Goal: Complete application form

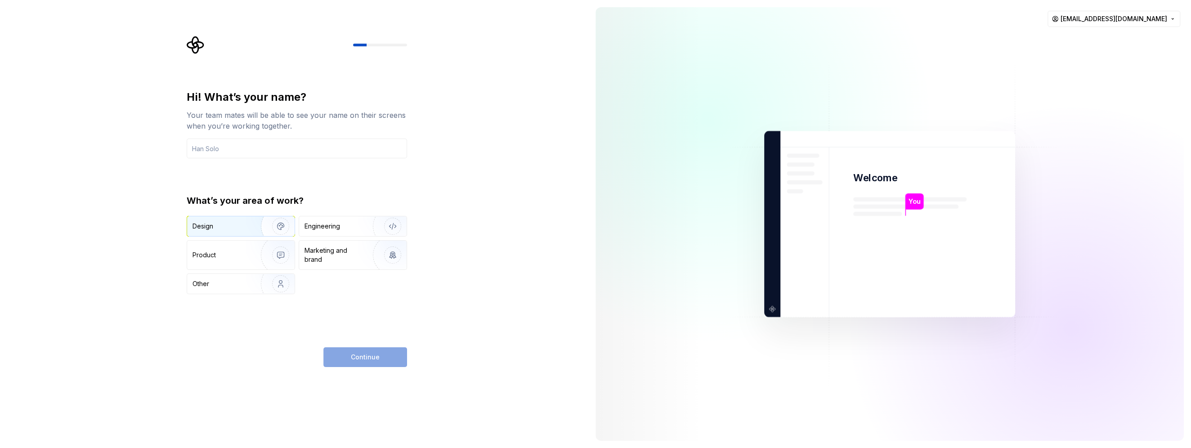
click at [262, 229] on img "button" at bounding box center [275, 226] width 58 height 60
click at [254, 255] on img "button" at bounding box center [275, 255] width 58 height 60
click at [286, 144] on input "text" at bounding box center [297, 148] width 220 height 20
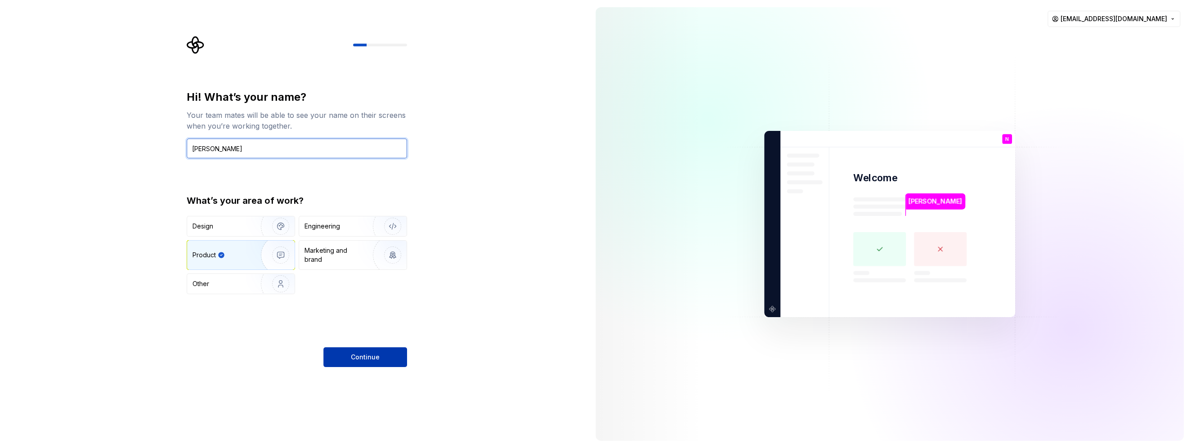
type input "[PERSON_NAME]"
click at [357, 356] on span "Continue" at bounding box center [365, 357] width 29 height 9
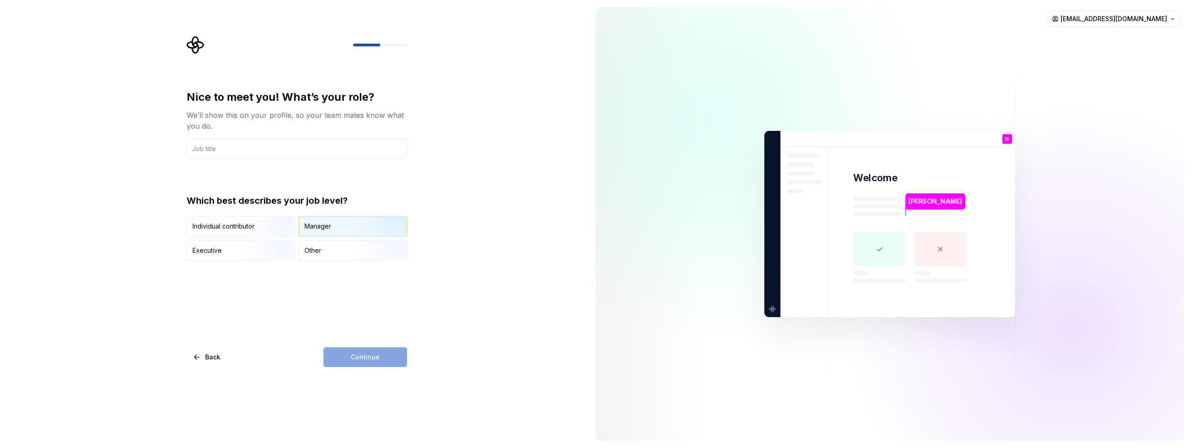
click at [320, 223] on div "Manager" at bounding box center [317, 226] width 27 height 9
click at [376, 365] on div "Continue" at bounding box center [365, 357] width 84 height 20
click at [271, 153] on input "text" at bounding box center [297, 148] width 220 height 20
type input "C"
type input "Manager"
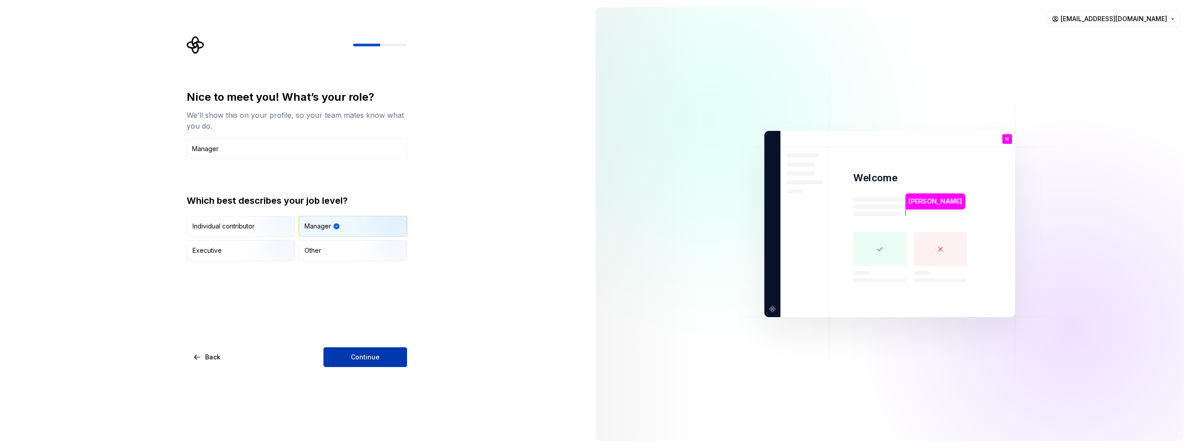
click at [372, 358] on span "Continue" at bounding box center [365, 357] width 29 height 9
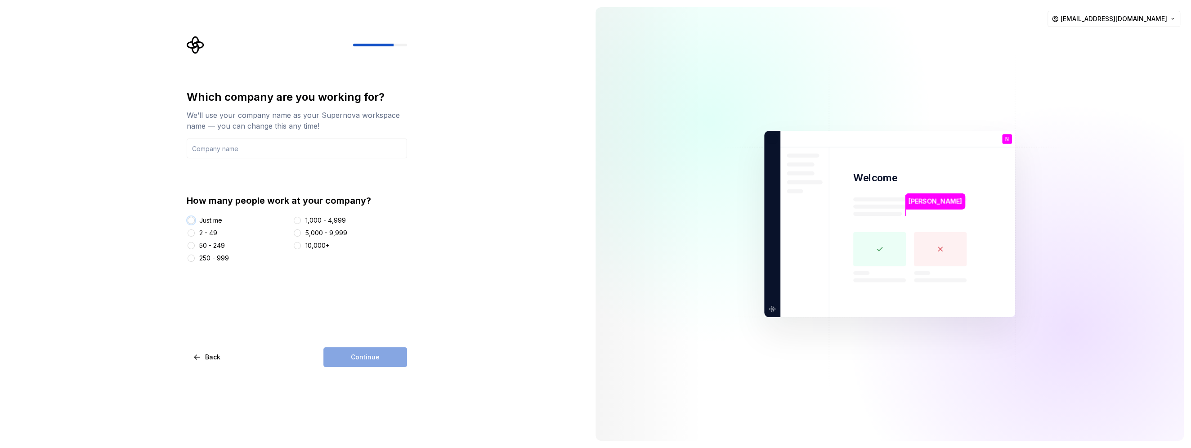
click at [193, 219] on button "Just me" at bounding box center [191, 220] width 7 height 7
click at [226, 152] on input "text" at bounding box center [297, 148] width 220 height 20
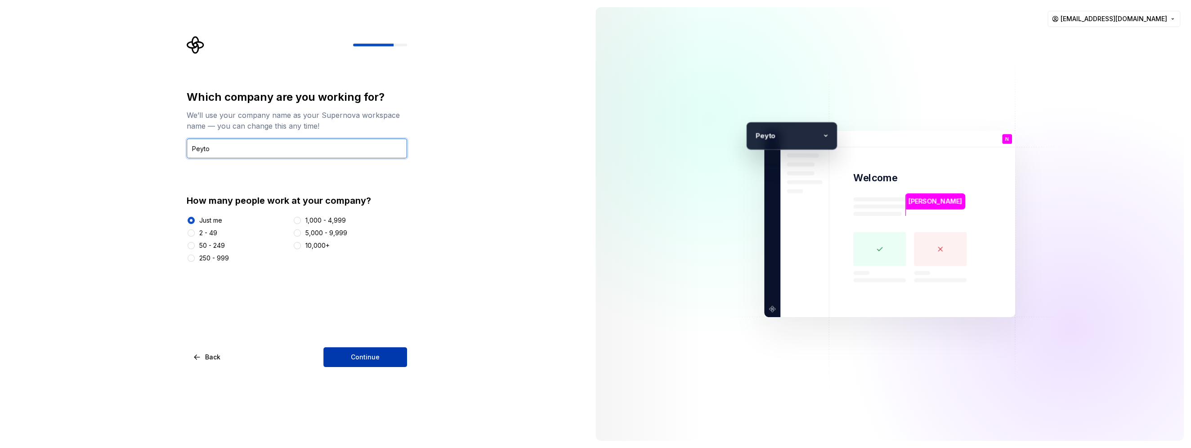
type input "Peyto"
click at [372, 364] on button "Continue" at bounding box center [365, 357] width 84 height 20
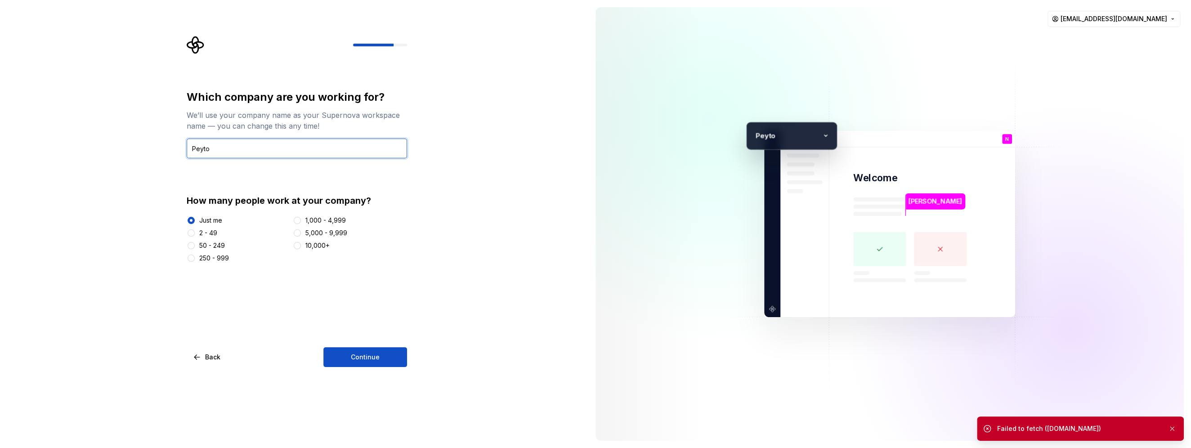
click at [221, 147] on input "Peyto" at bounding box center [297, 148] width 220 height 20
click at [145, 131] on div "Which company are you working for? We’ll use your company name as your Supernov…" at bounding box center [294, 224] width 588 height 448
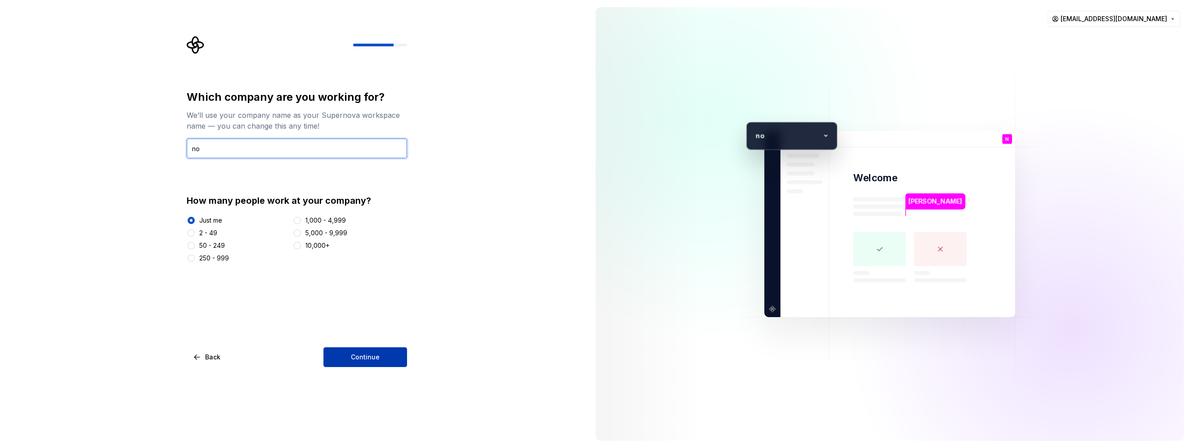
type input "no"
click at [382, 359] on button "Continue" at bounding box center [365, 357] width 84 height 20
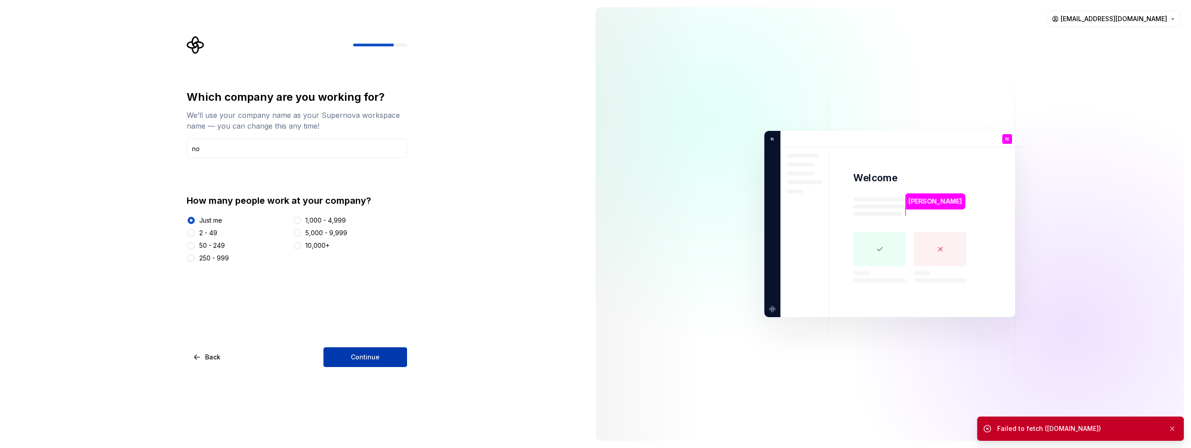
click at [373, 356] on span "Continue" at bounding box center [365, 357] width 29 height 9
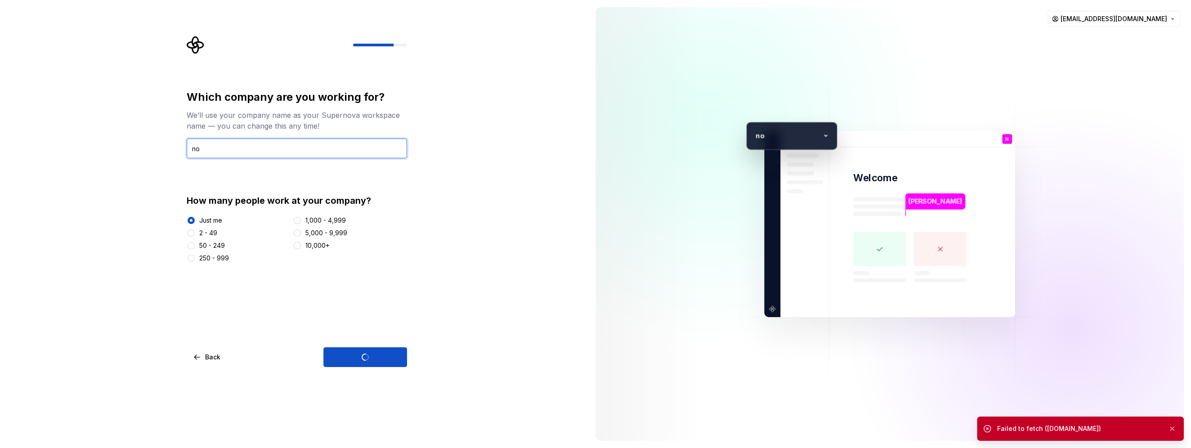
click at [223, 146] on input "no" at bounding box center [297, 148] width 220 height 20
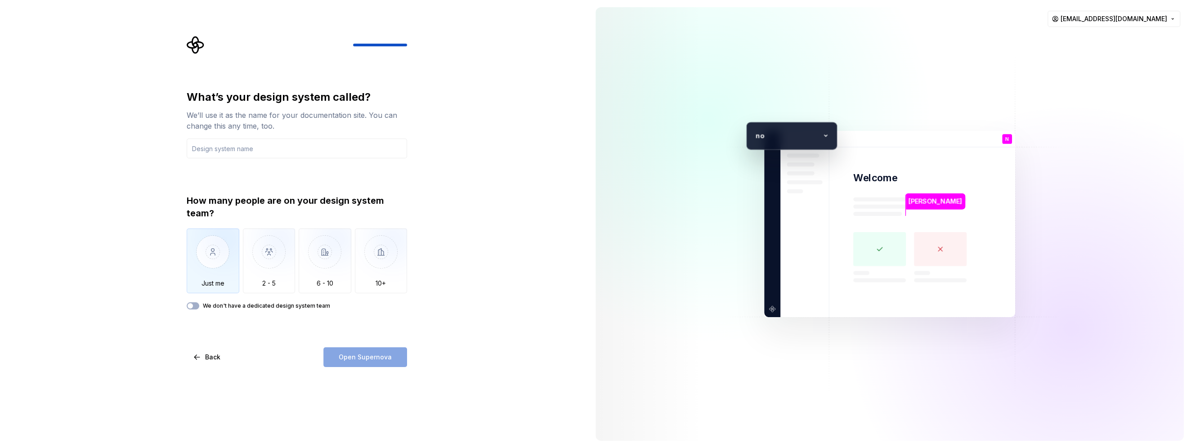
click at [223, 278] on img "button" at bounding box center [213, 258] width 53 height 60
click at [268, 146] on input "text" at bounding box center [297, 148] width 220 height 20
type input "Family Fun HK App"
click at [350, 359] on span "Open Supernova" at bounding box center [365, 357] width 53 height 9
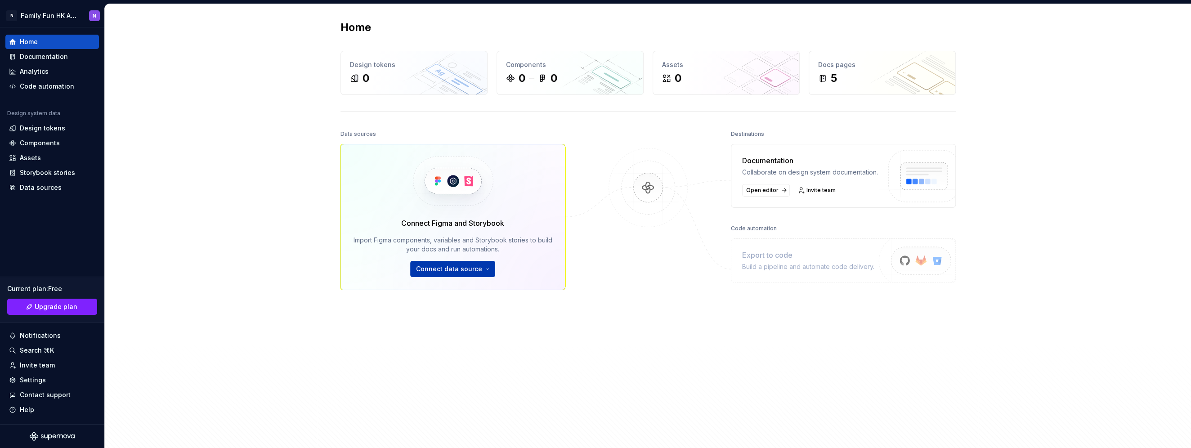
click at [479, 267] on html "N Family Fun HK App N Home Documentation Analytics Code automation Design syste…" at bounding box center [595, 224] width 1191 height 448
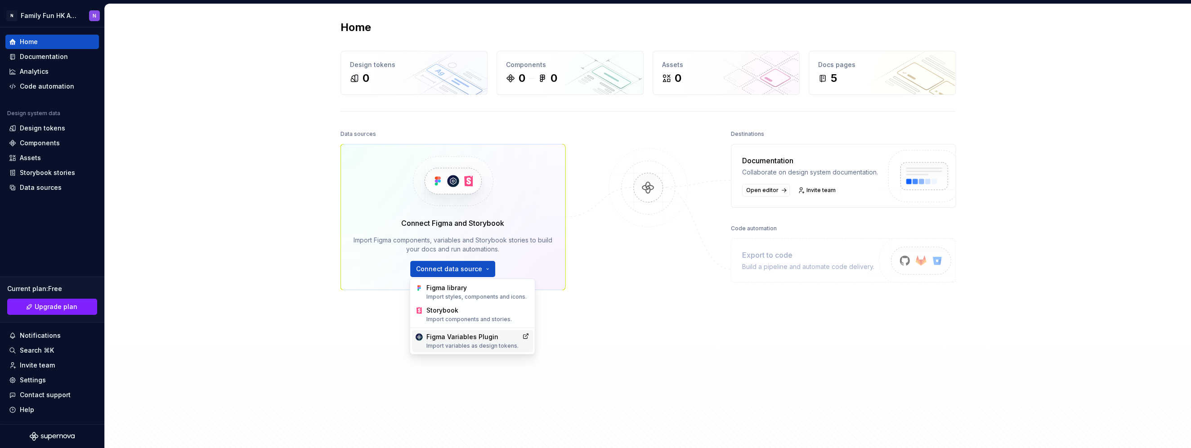
click at [500, 348] on div "Import variables as design tokens." at bounding box center [472, 345] width 92 height 7
